Goal: Navigation & Orientation: Find specific page/section

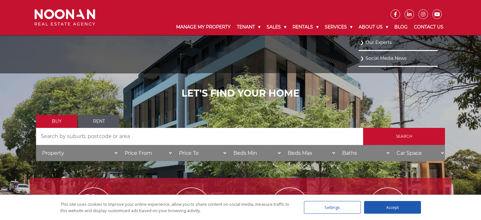
click at [367, 43] on link "Our Experts" at bounding box center [398, 42] width 76 height 9
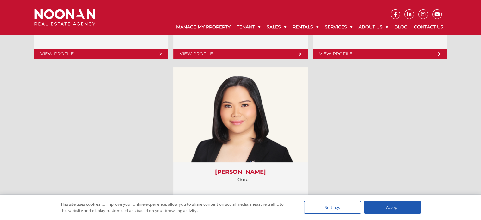
scroll to position [2530, 0]
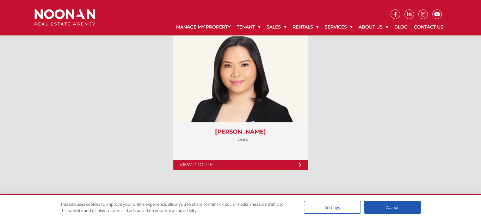
drag, startPoint x: 481, startPoint y: 195, endPoint x: 482, endPoint y: 98, distance: 96.5
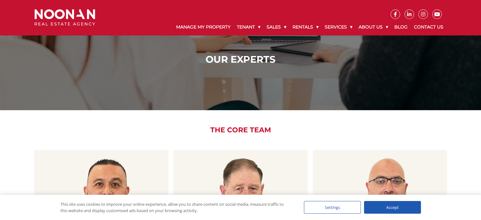
scroll to position [0, 0]
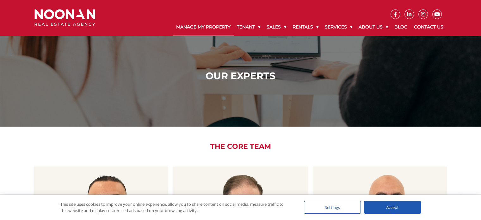
click at [200, 22] on link "Manage My Property" at bounding box center [203, 27] width 61 height 16
